Goal: Find specific page/section: Find specific page/section

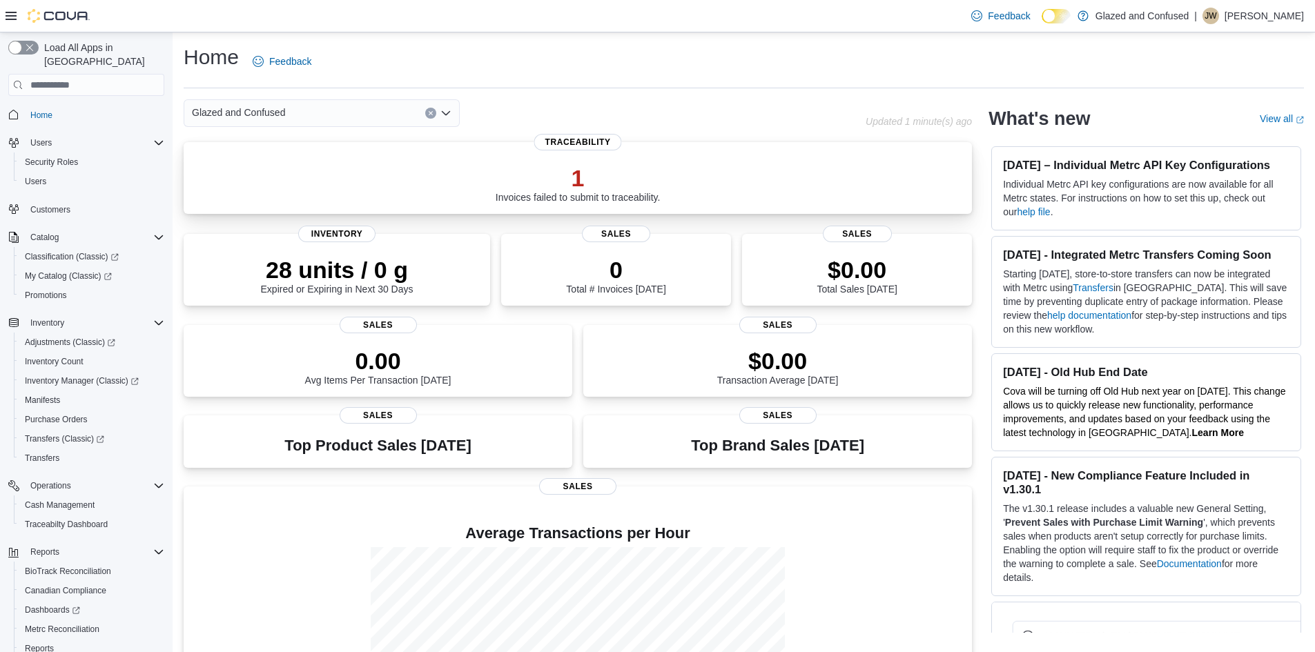
click at [587, 179] on p "1" at bounding box center [578, 178] width 165 height 28
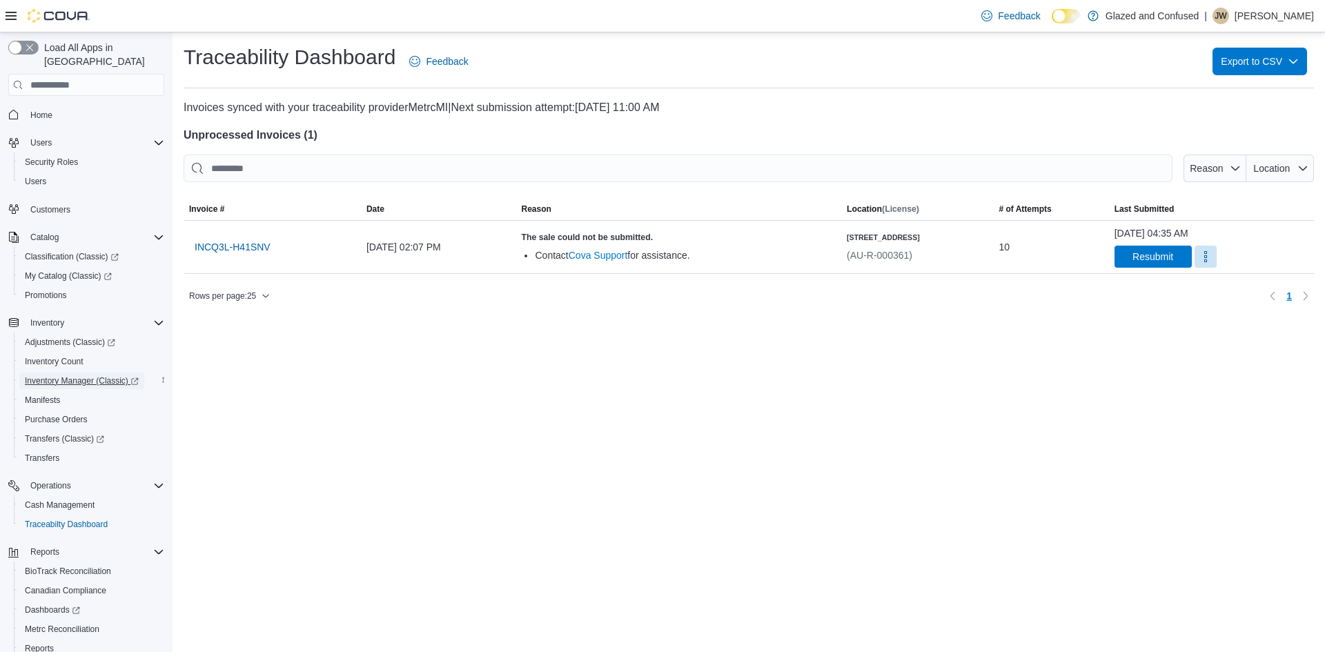
click at [66, 375] on span "Inventory Manager (Classic)" at bounding box center [82, 380] width 114 height 11
